Goal: Transaction & Acquisition: Purchase product/service

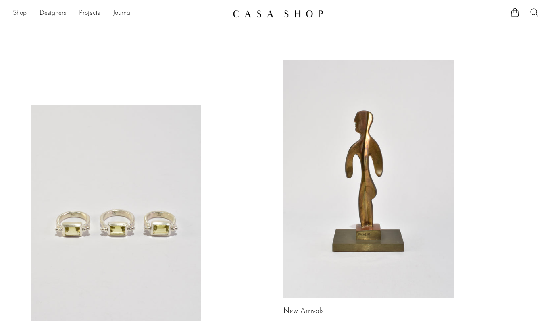
click at [25, 12] on link "Shop" at bounding box center [20, 13] width 14 height 10
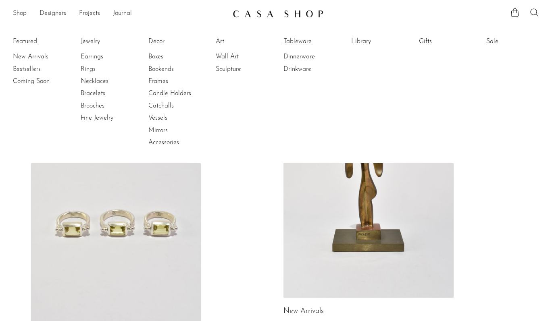
click at [291, 38] on link "Tableware" at bounding box center [313, 41] width 60 height 9
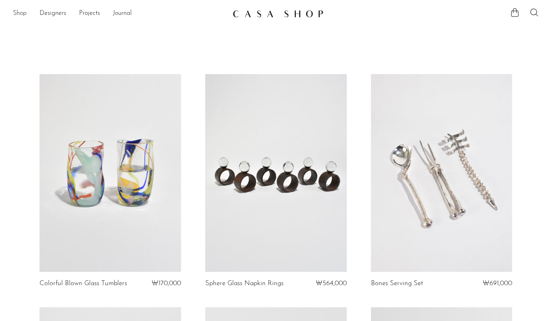
click at [23, 15] on link "Shop" at bounding box center [20, 13] width 14 height 10
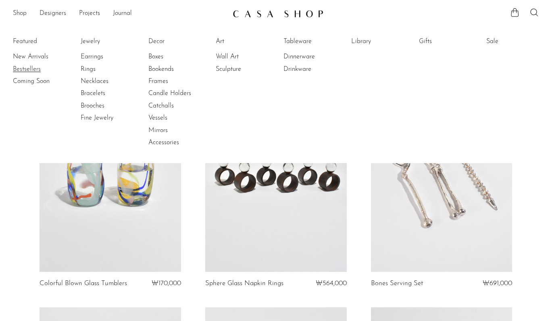
click at [33, 69] on link "Bestsellers" at bounding box center [43, 69] width 60 height 9
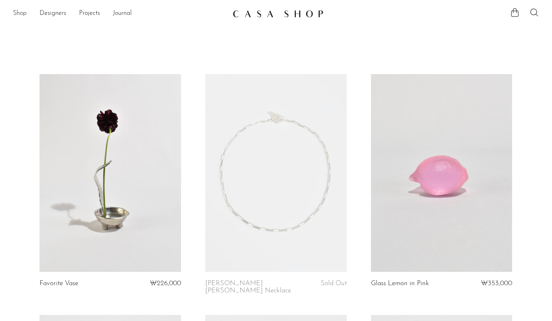
click at [19, 12] on link "Shop" at bounding box center [20, 13] width 14 height 10
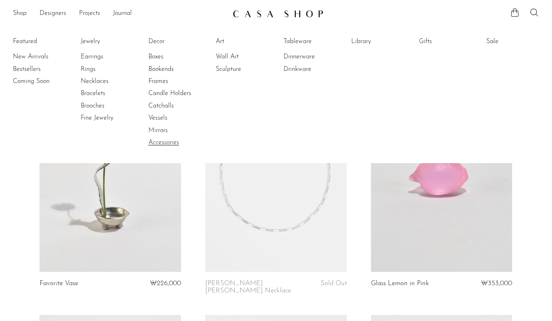
click at [172, 143] on link "Accessories" at bounding box center [178, 142] width 60 height 9
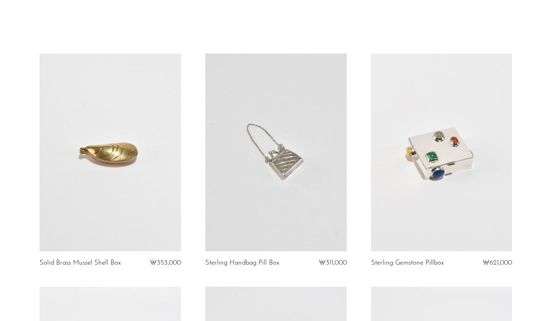
scroll to position [21, 0]
